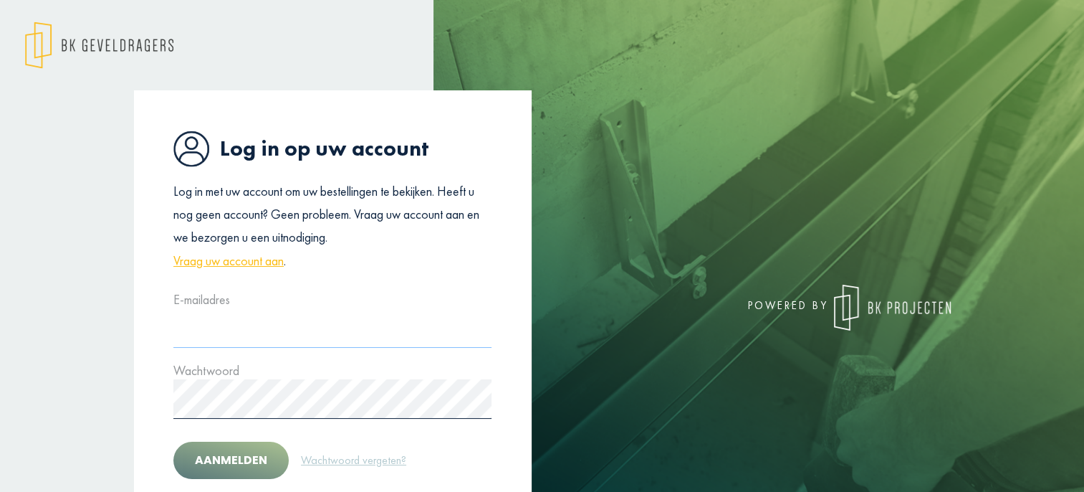
type input "**********"
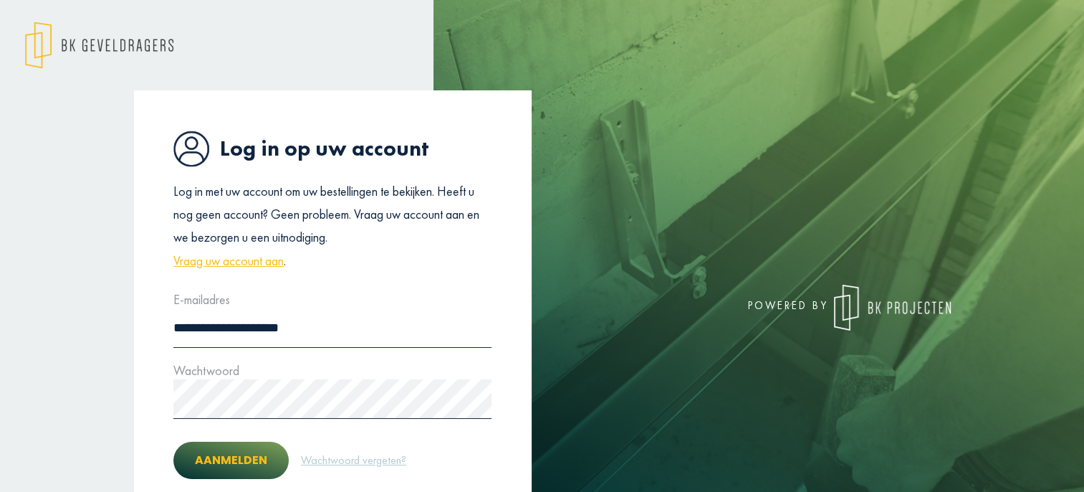
click at [235, 454] on button "Aanmelden" at bounding box center [230, 459] width 115 height 37
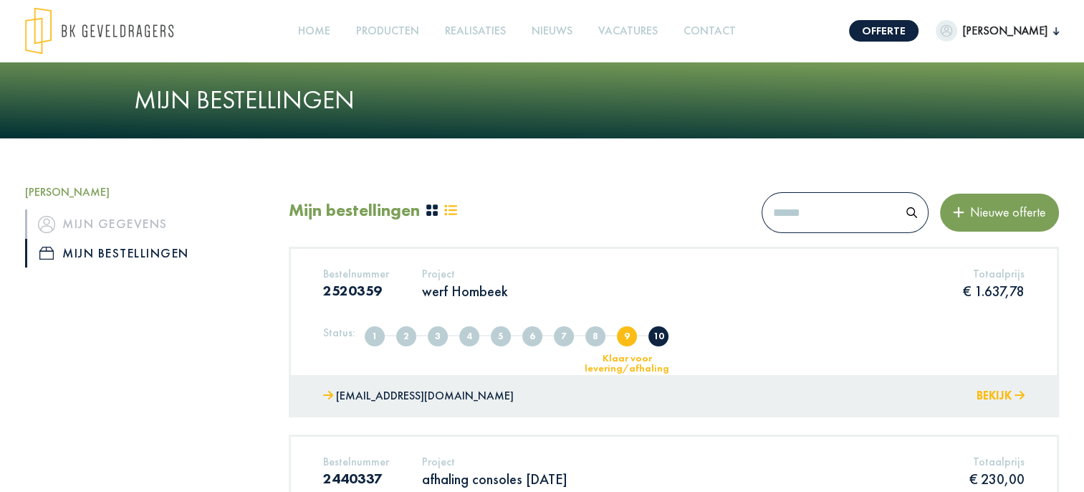
click at [998, 391] on button "Bekijk" at bounding box center [1001, 396] width 48 height 21
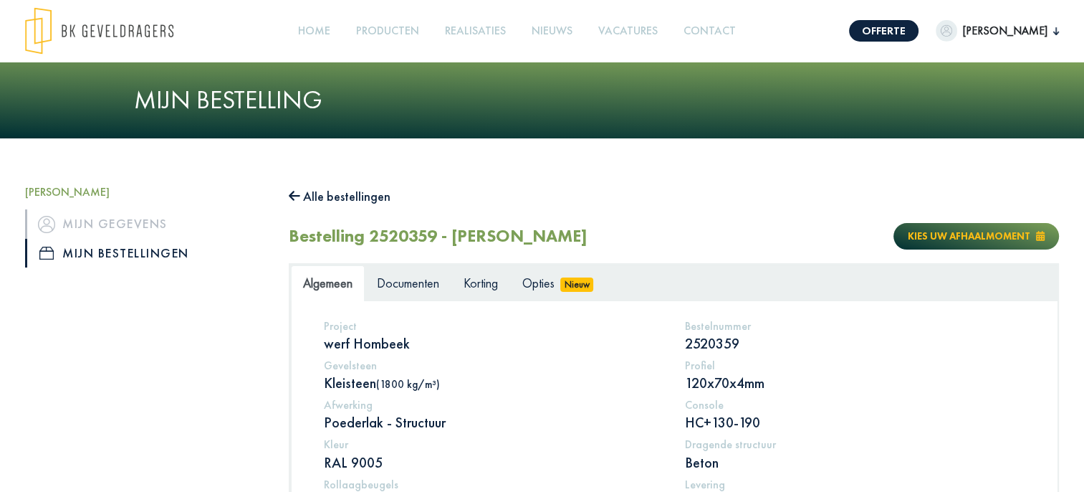
click at [969, 236] on span "Kies uw afhaalmoment" at bounding box center [969, 235] width 123 height 13
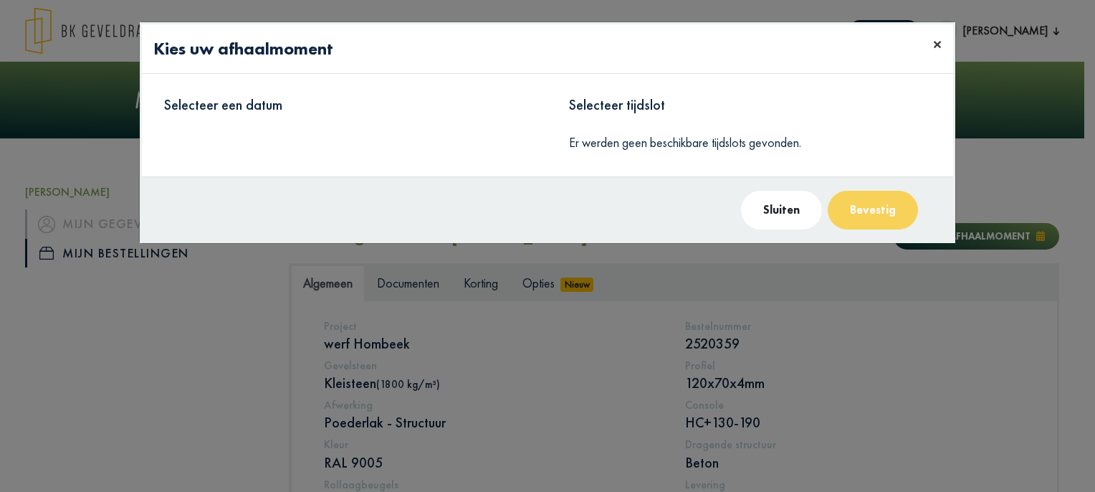
click at [933, 43] on span "×" at bounding box center [937, 44] width 9 height 22
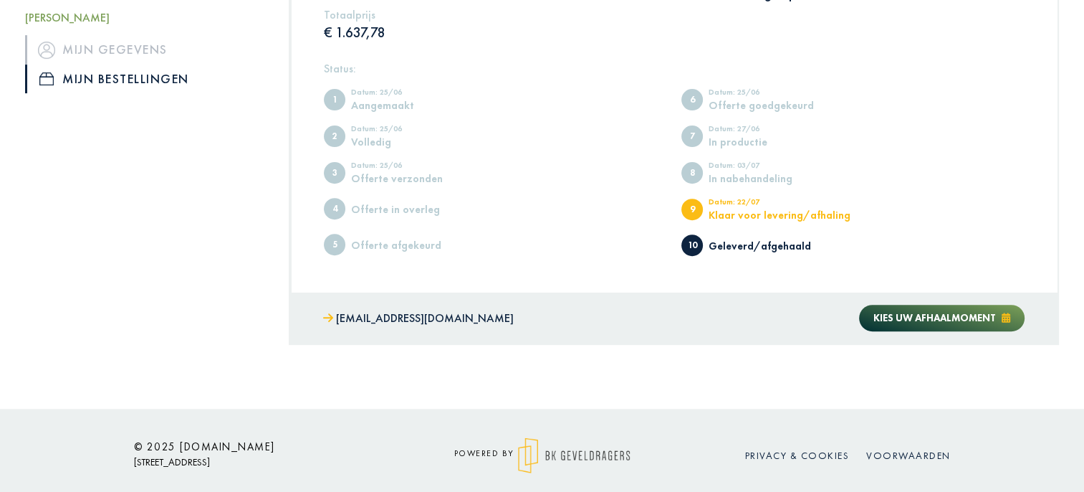
scroll to position [519, 0]
